Goal: Information Seeking & Learning: Learn about a topic

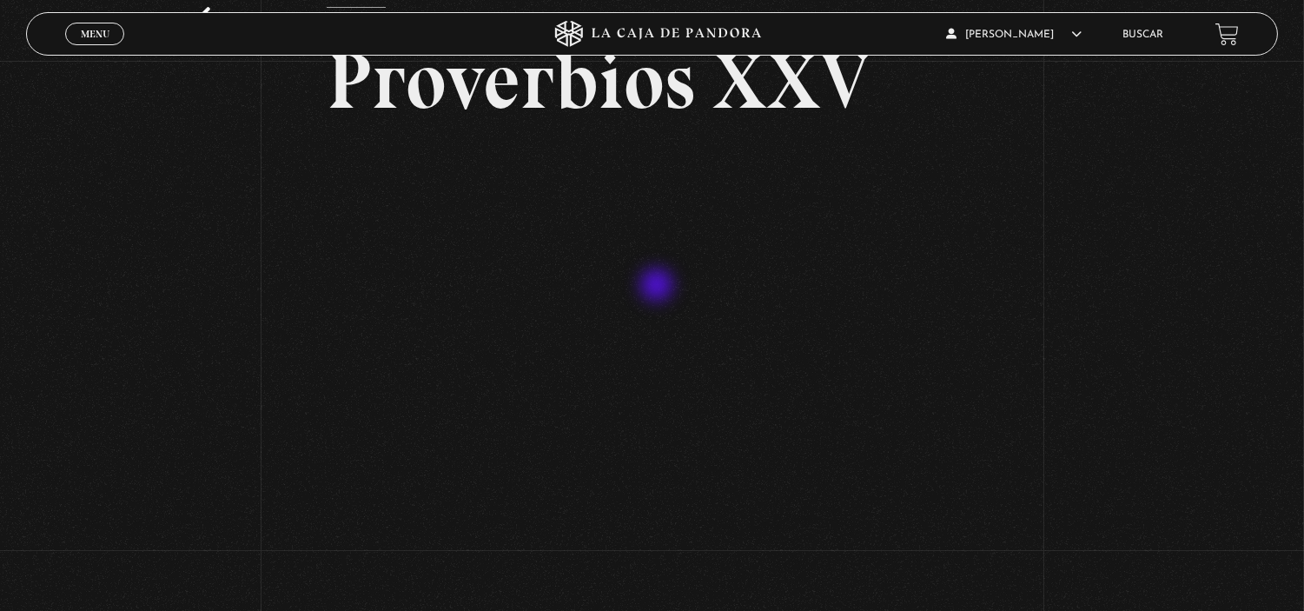
scroll to position [116, 0]
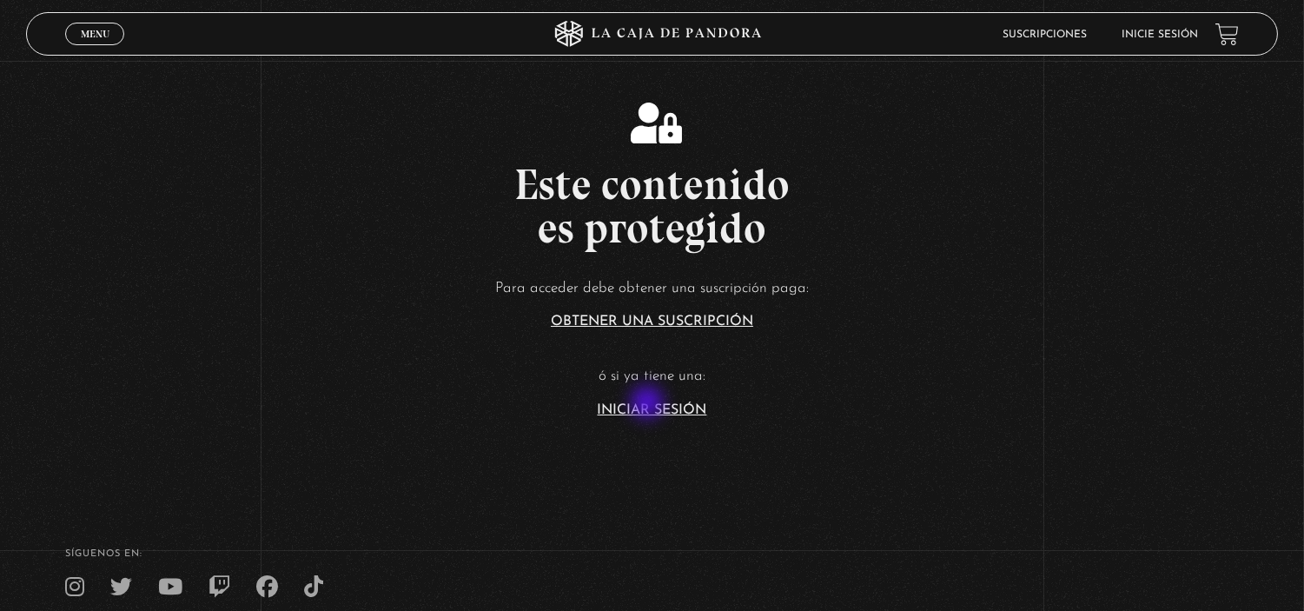
click at [649, 404] on link "Iniciar Sesión" at bounding box center [653, 410] width 110 height 14
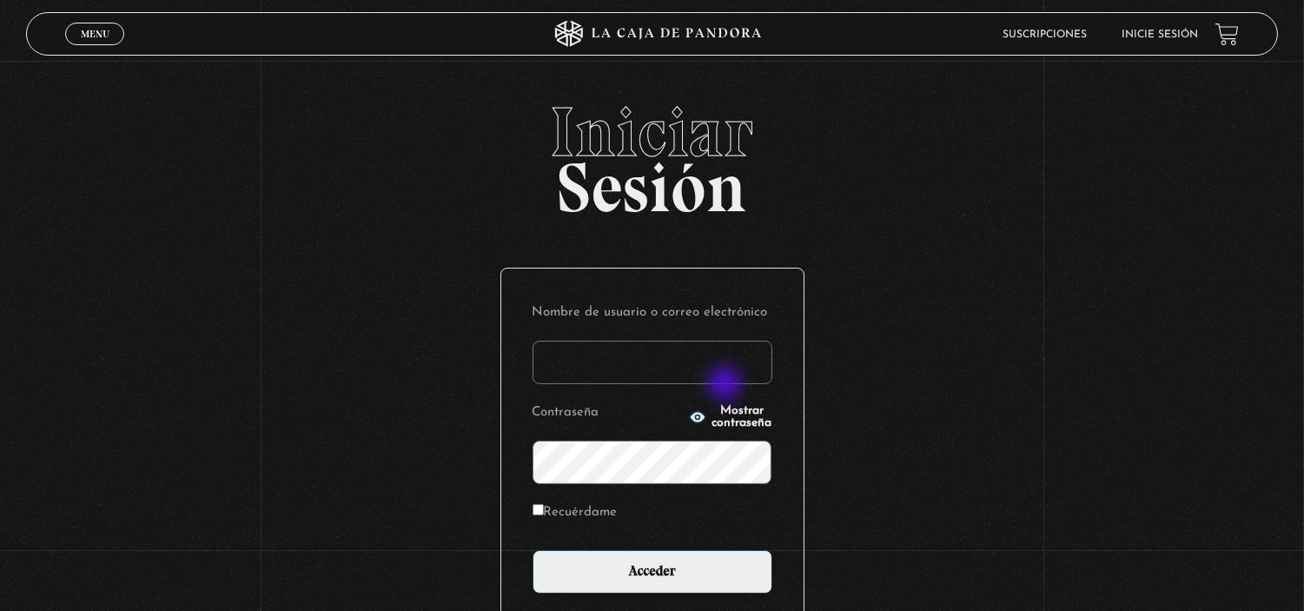
type input "[EMAIL_ADDRESS][DOMAIN_NAME]"
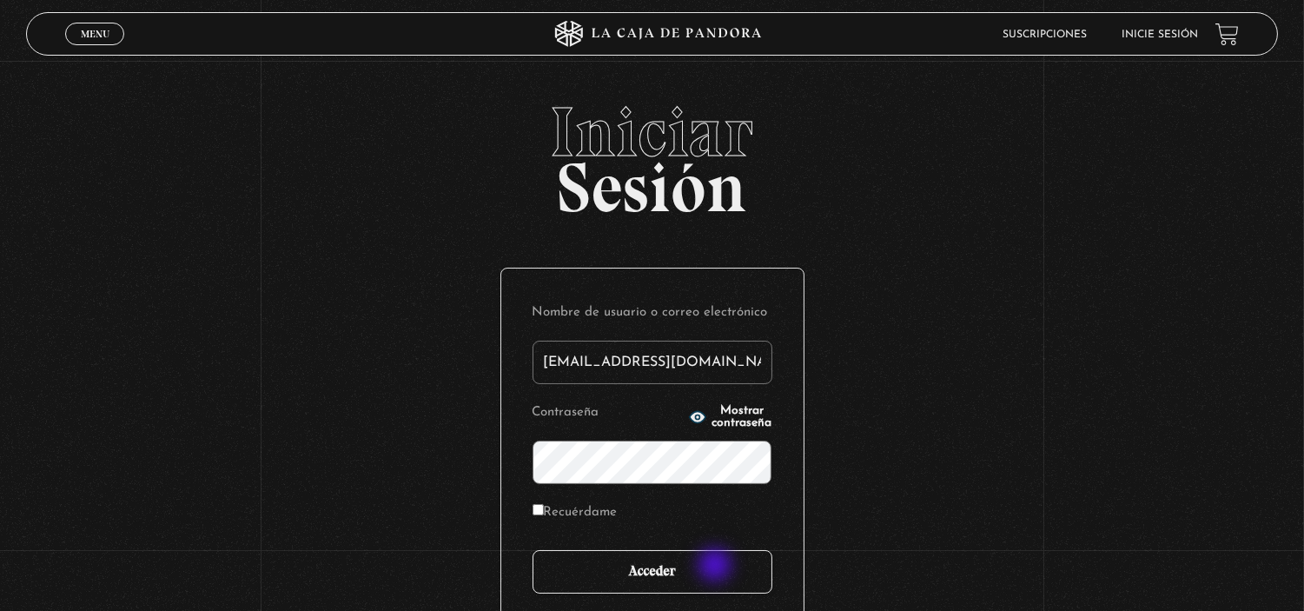
click at [717, 567] on input "Acceder" at bounding box center [653, 571] width 240 height 43
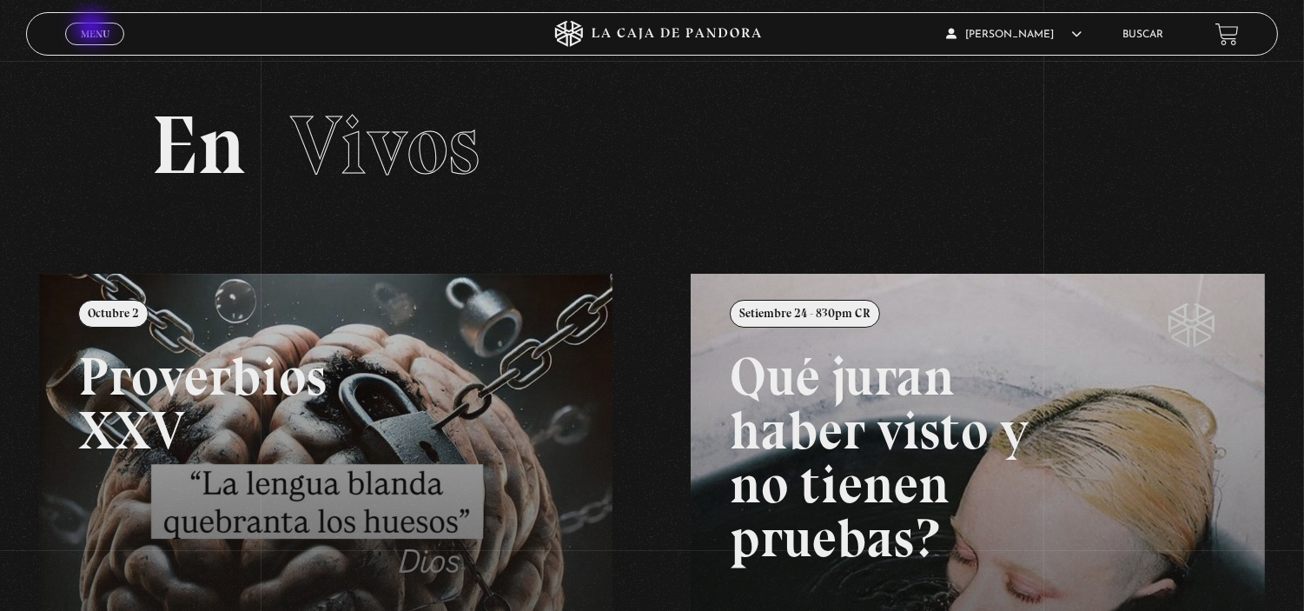
click at [93, 29] on span "Menu" at bounding box center [95, 34] width 29 height 10
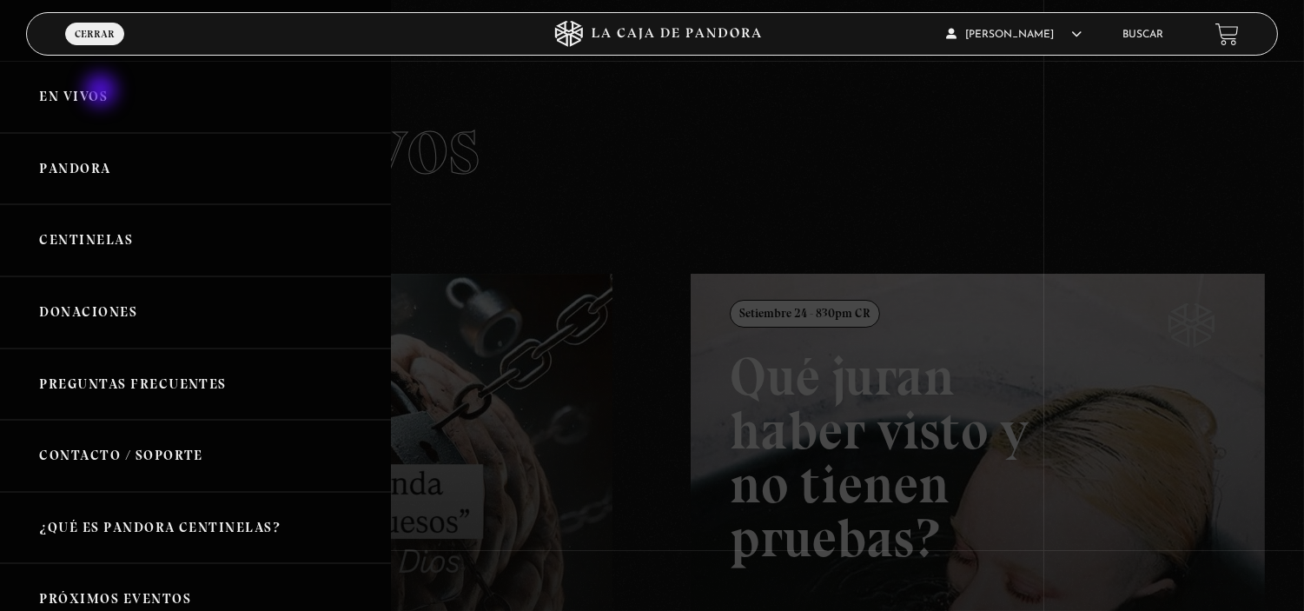
click at [103, 92] on link "En vivos" at bounding box center [195, 97] width 391 height 72
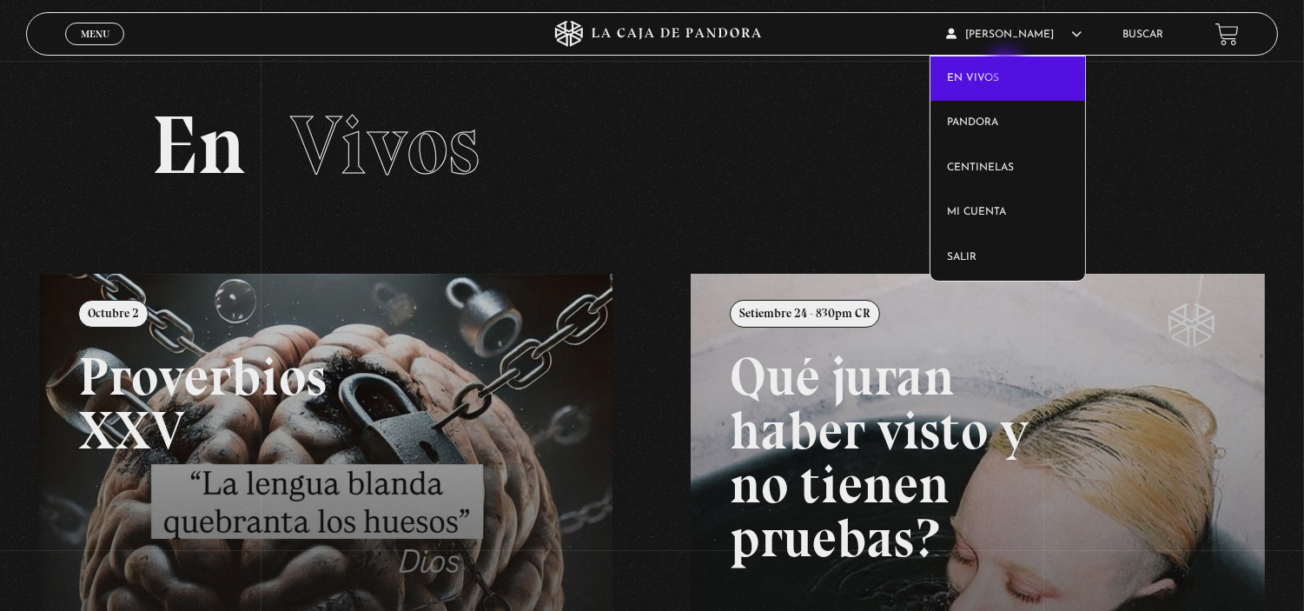
click at [1008, 68] on link "En vivos" at bounding box center [1008, 78] width 155 height 45
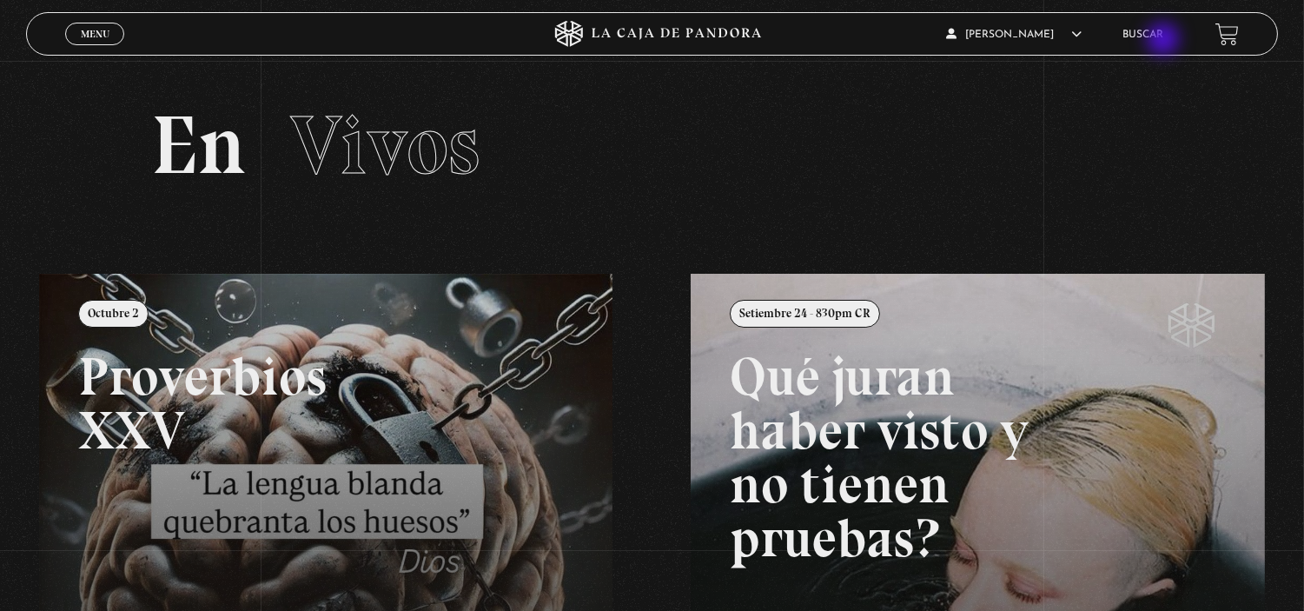
click at [1164, 41] on li "Buscar" at bounding box center [1143, 34] width 41 height 27
click at [1158, 31] on link "Buscar" at bounding box center [1143, 35] width 41 height 10
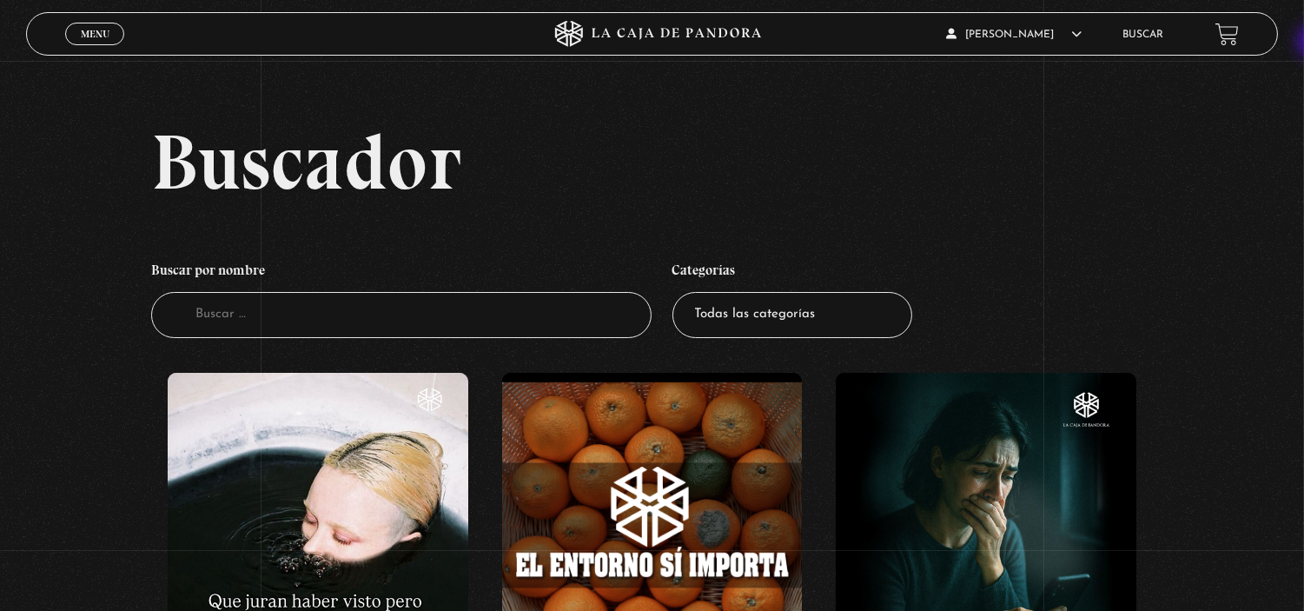
scroll to position [534, 0]
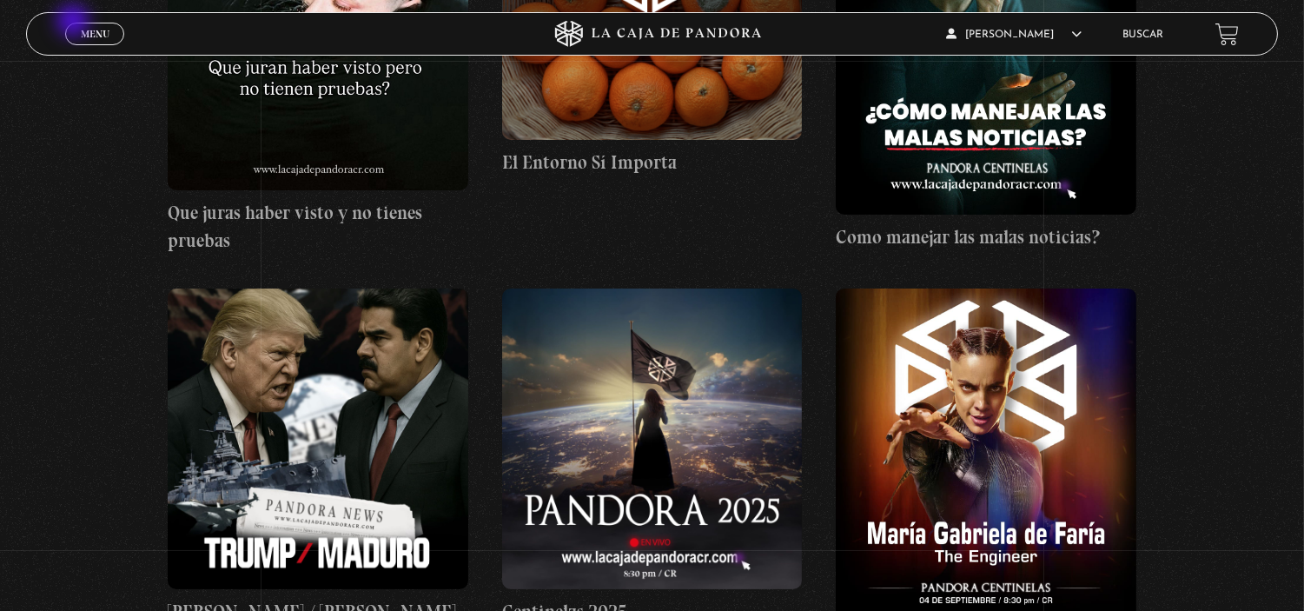
click at [75, 23] on link "Menu Cerrar" at bounding box center [94, 34] width 59 height 23
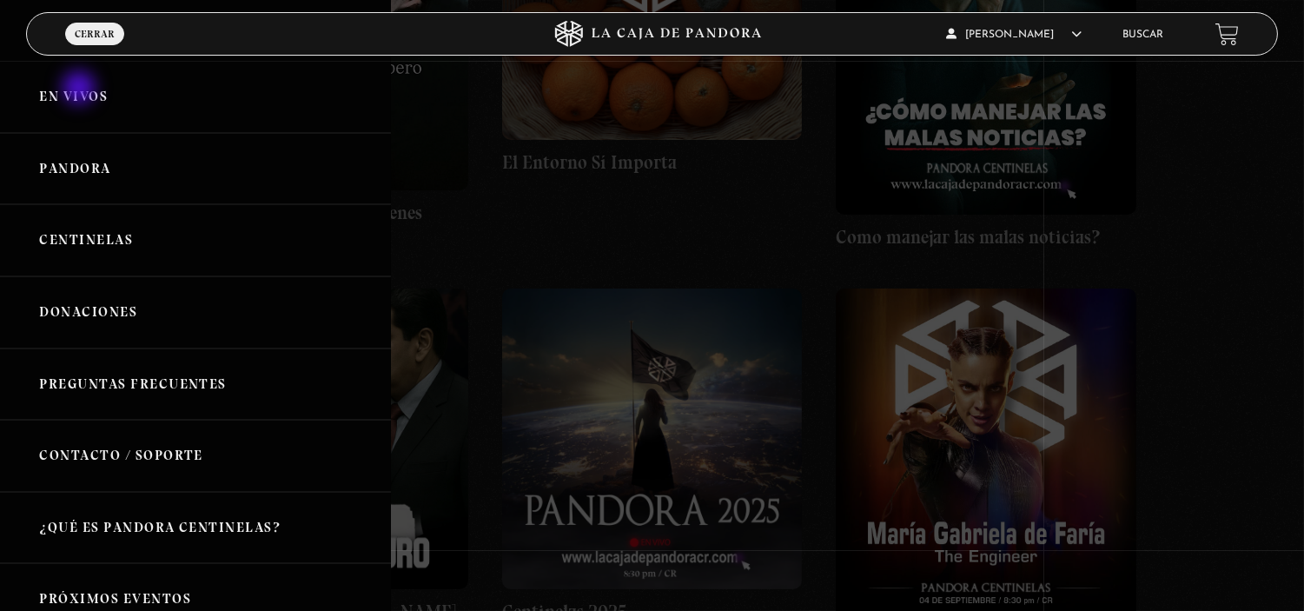
click at [81, 90] on link "En vivos" at bounding box center [195, 97] width 391 height 72
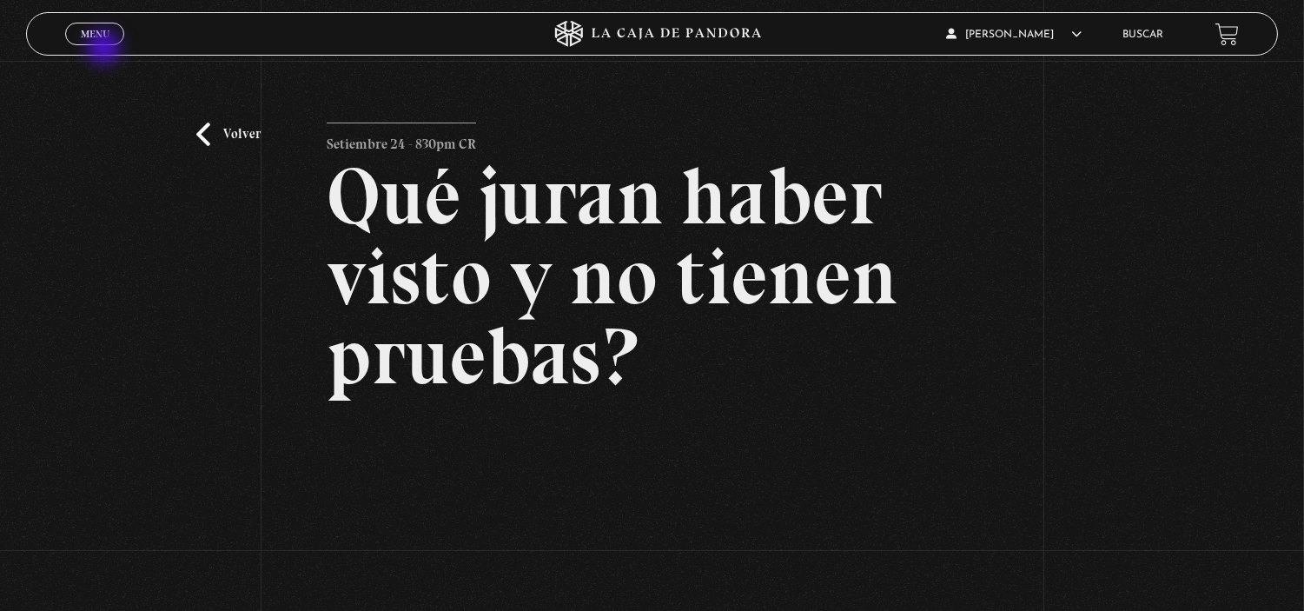
click at [106, 50] on div "Menu Cerrar" at bounding box center [260, 34] width 391 height 42
click at [106, 40] on link "Menu Cerrar" at bounding box center [94, 34] width 59 height 23
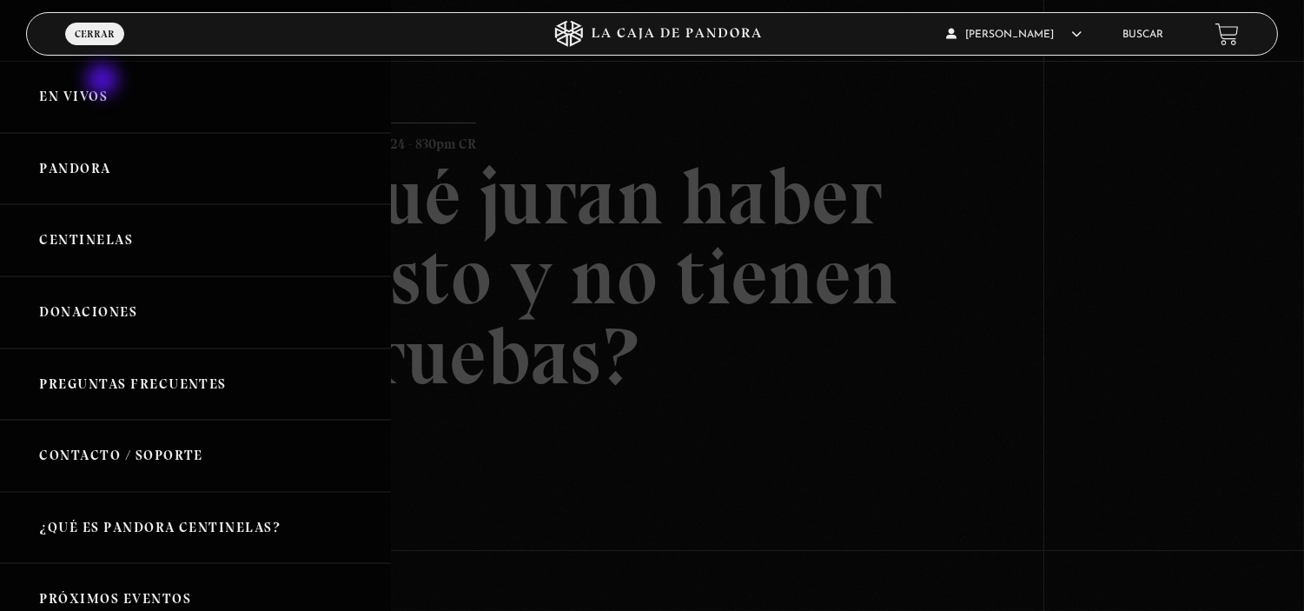
click at [104, 82] on link "En vivos" at bounding box center [195, 97] width 391 height 72
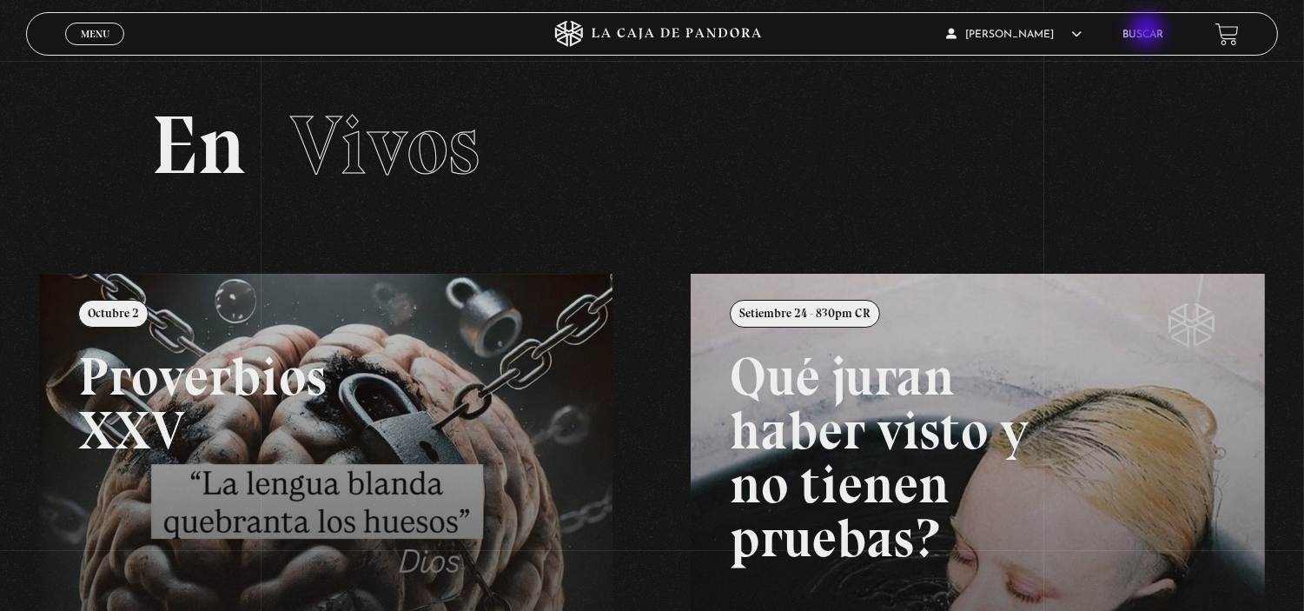
click at [1149, 31] on link "Buscar" at bounding box center [1143, 35] width 41 height 10
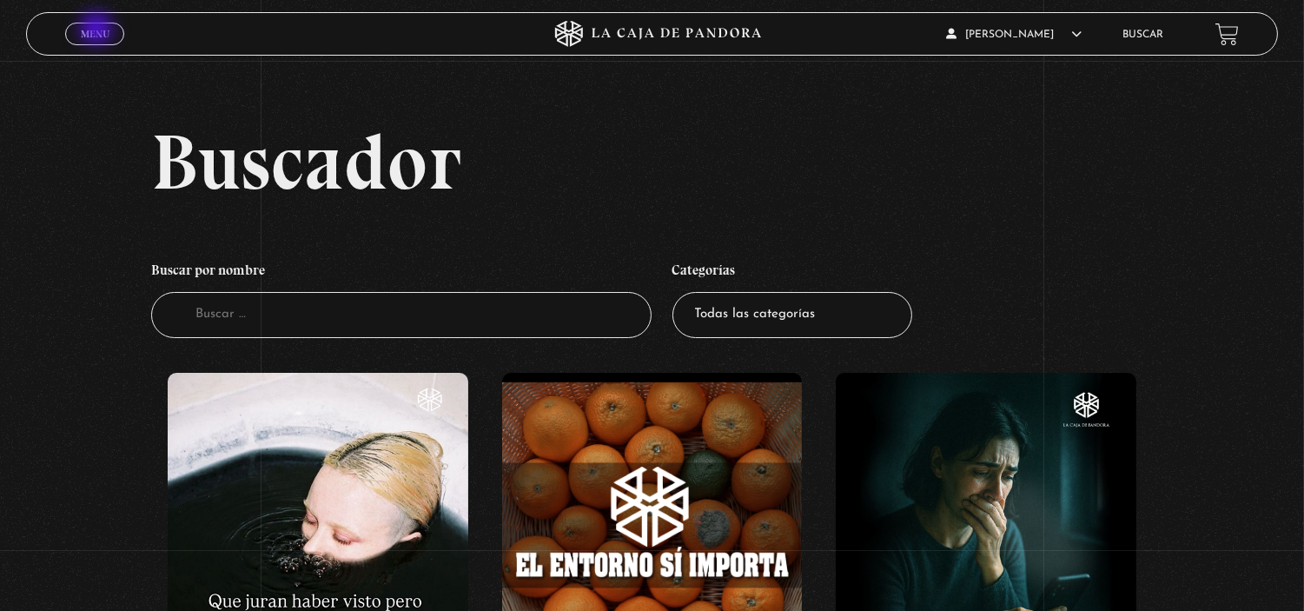
click at [98, 30] on span "Menu" at bounding box center [95, 34] width 29 height 10
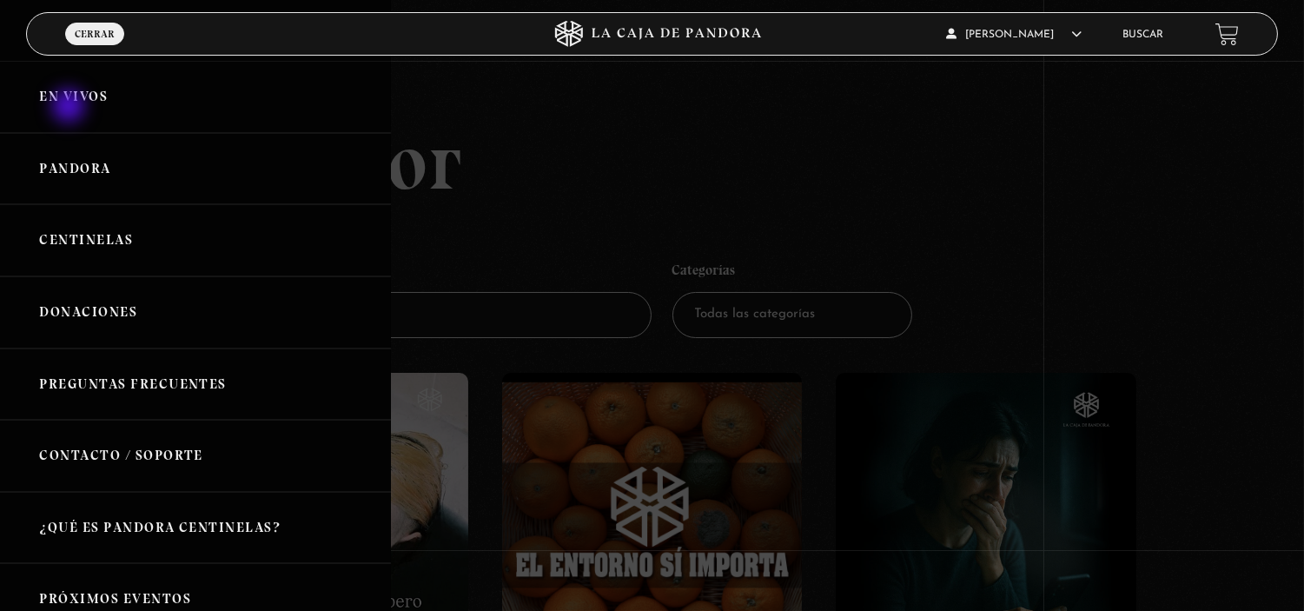
click at [70, 108] on link "En vivos" at bounding box center [195, 97] width 391 height 72
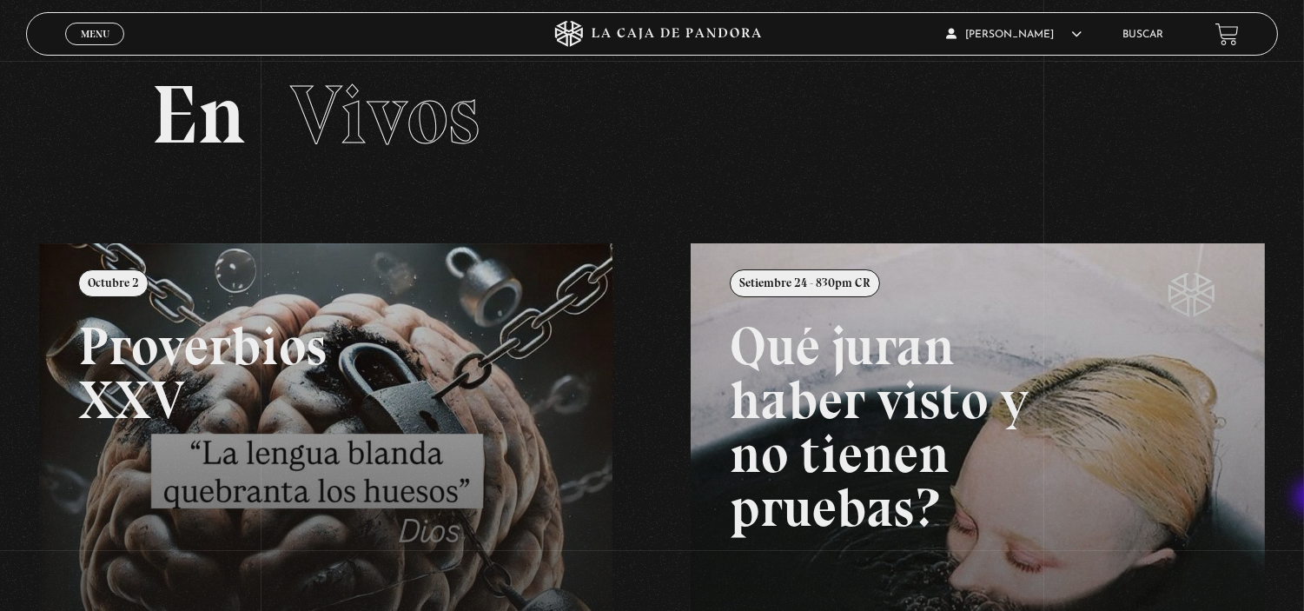
scroll to position [29, 0]
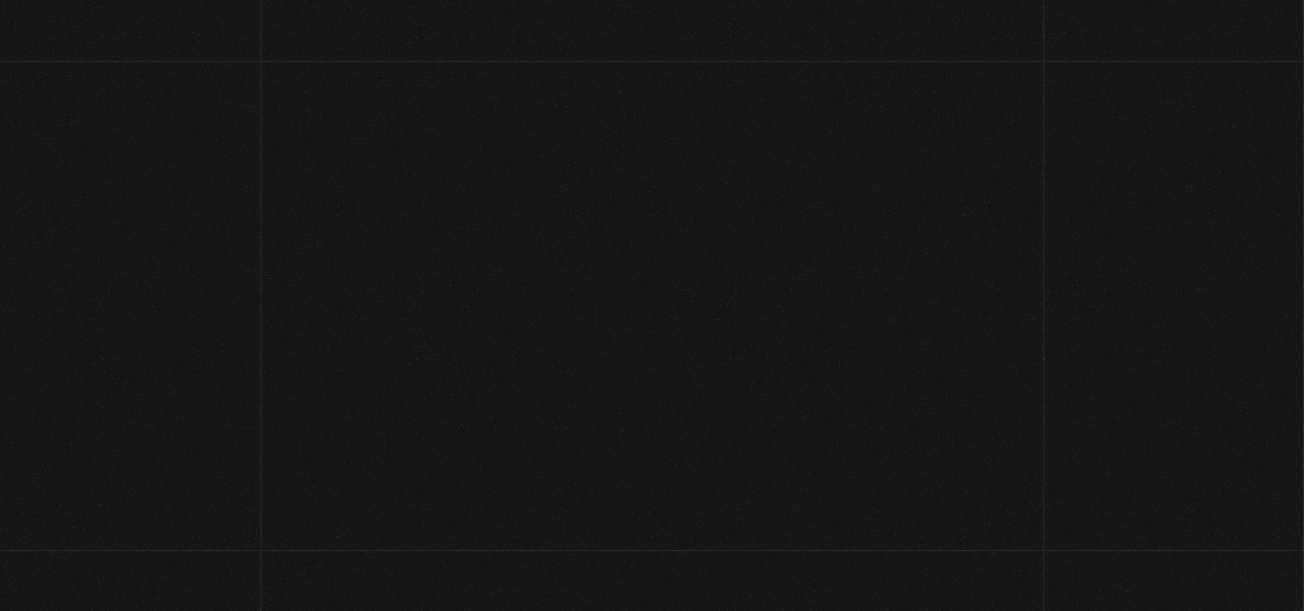
scroll to position [29, 0]
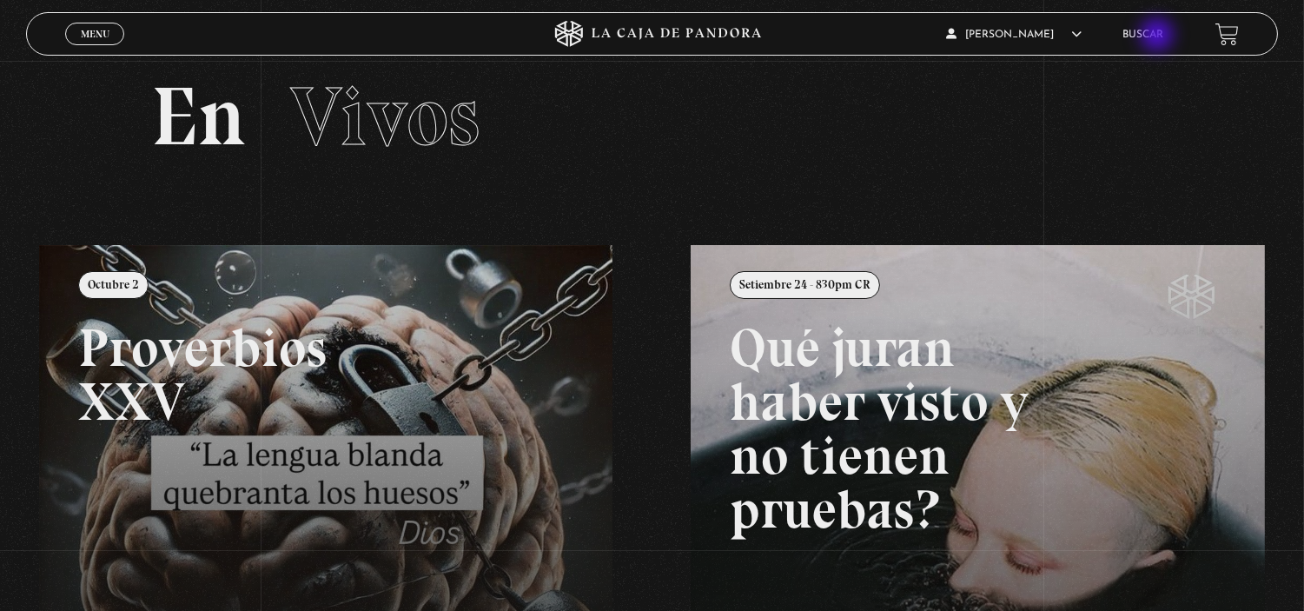
click at [1159, 37] on link "Buscar" at bounding box center [1143, 35] width 41 height 10
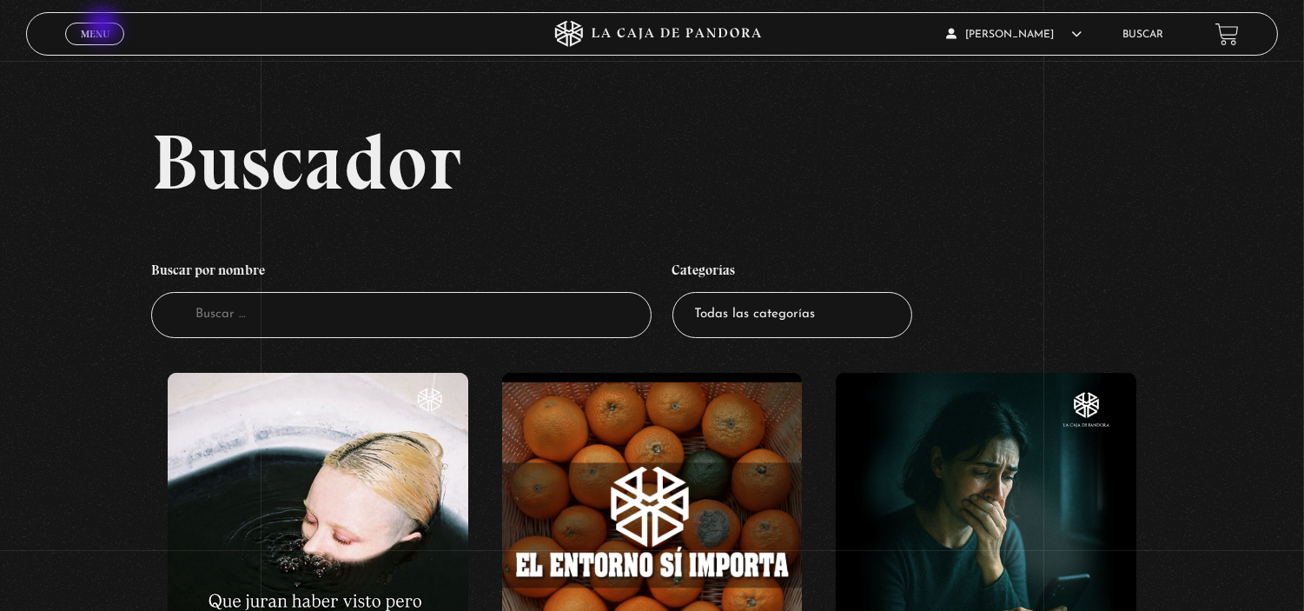
click at [104, 29] on span "Menu" at bounding box center [95, 34] width 29 height 10
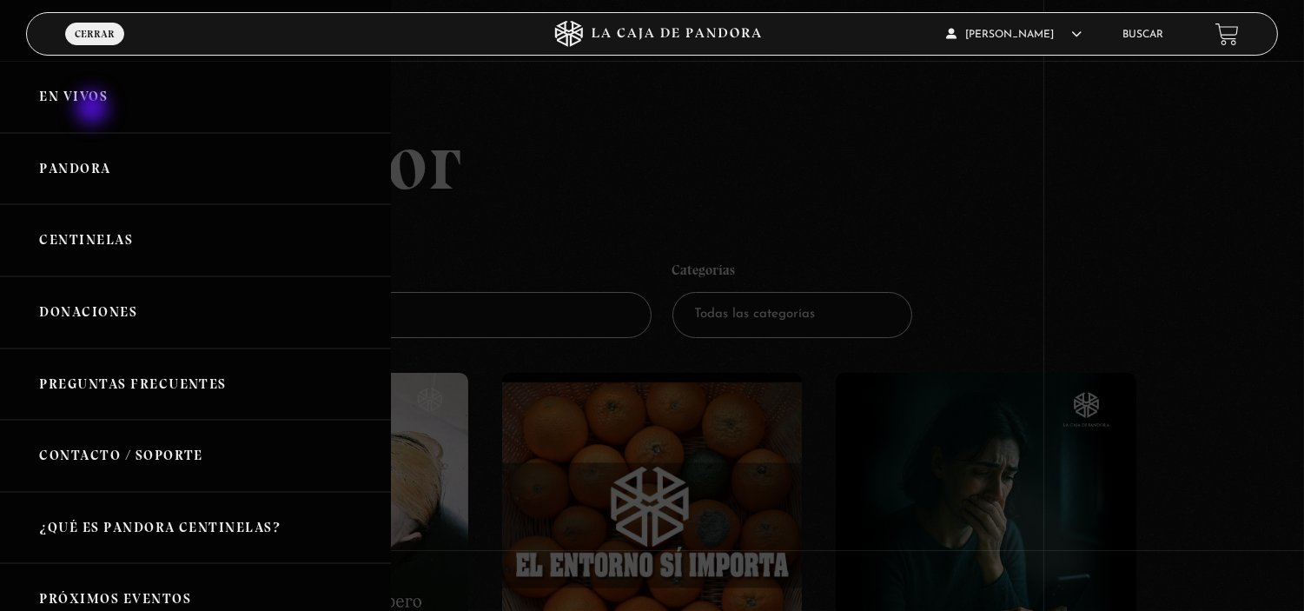
click at [94, 110] on link "En vivos" at bounding box center [195, 97] width 391 height 72
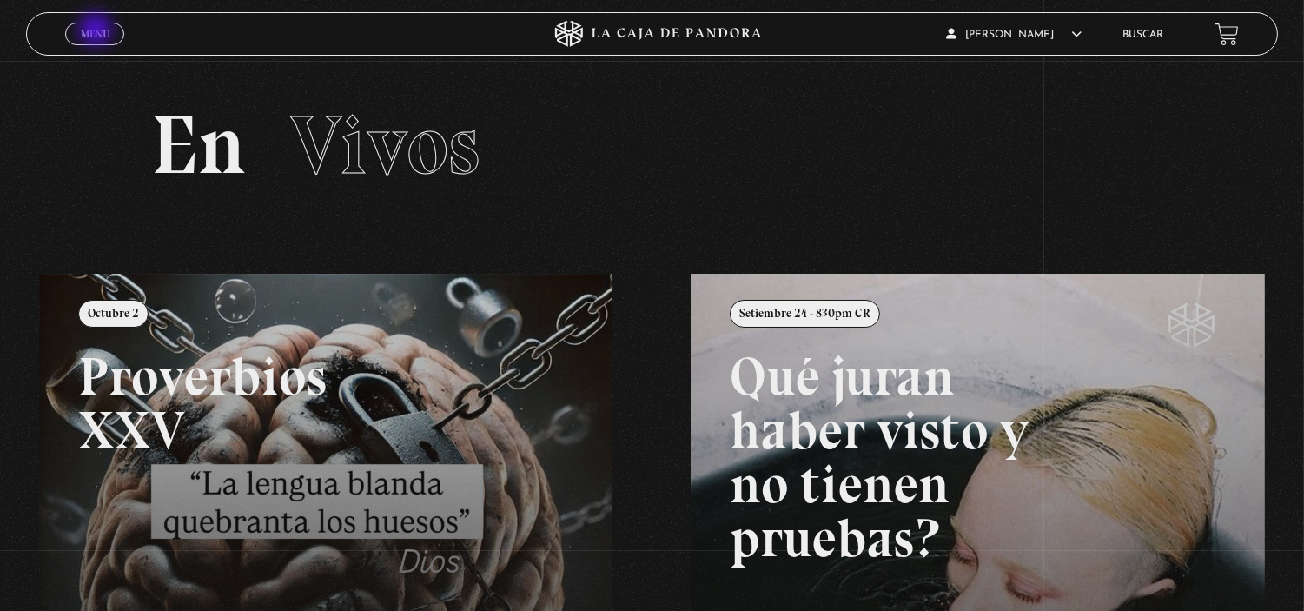
click at [97, 31] on span "Menu" at bounding box center [95, 34] width 29 height 10
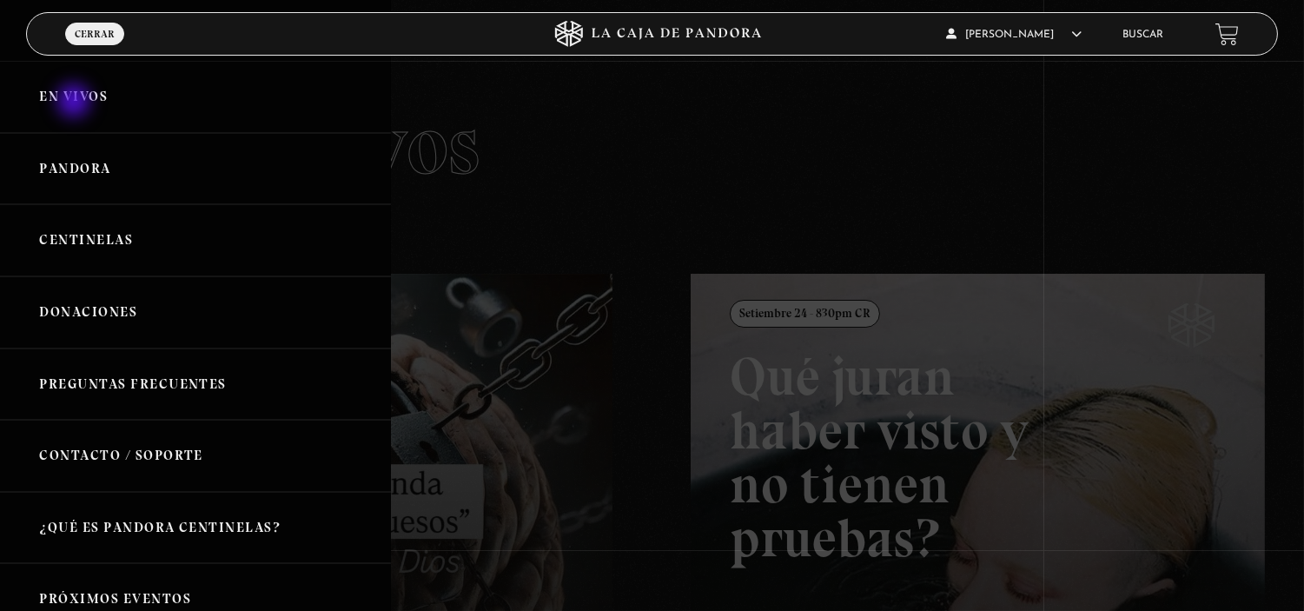
click at [75, 103] on link "En vivos" at bounding box center [195, 97] width 391 height 72
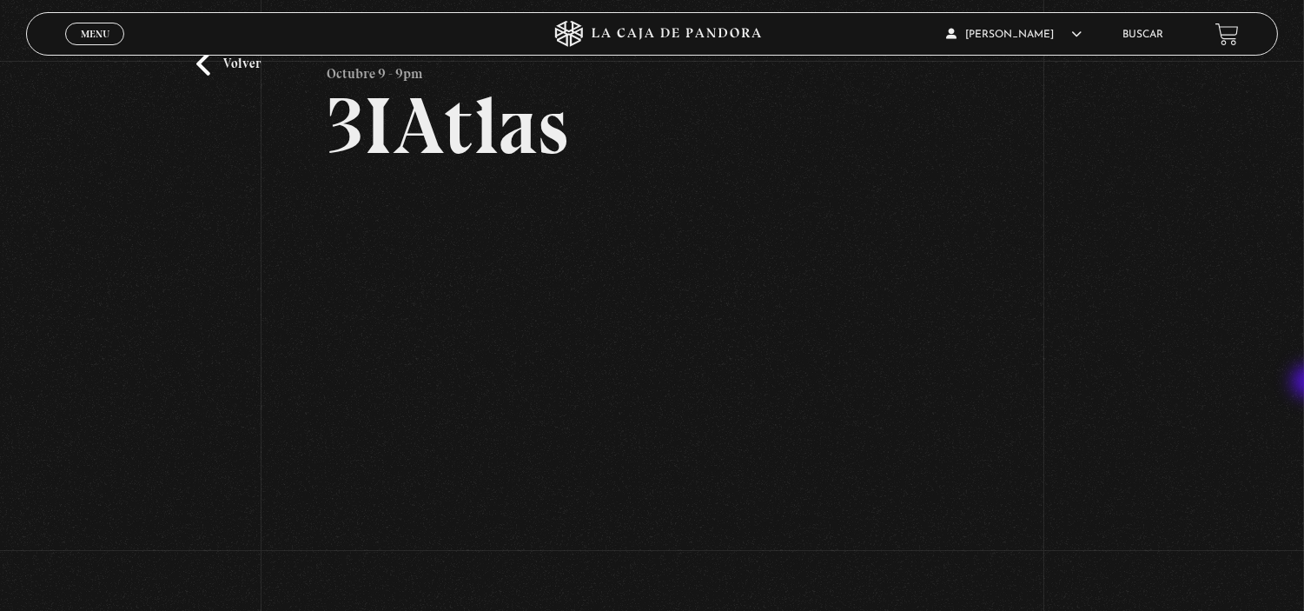
scroll to position [67, 0]
